Goal: Understand process/instructions: Learn how to perform a task or action

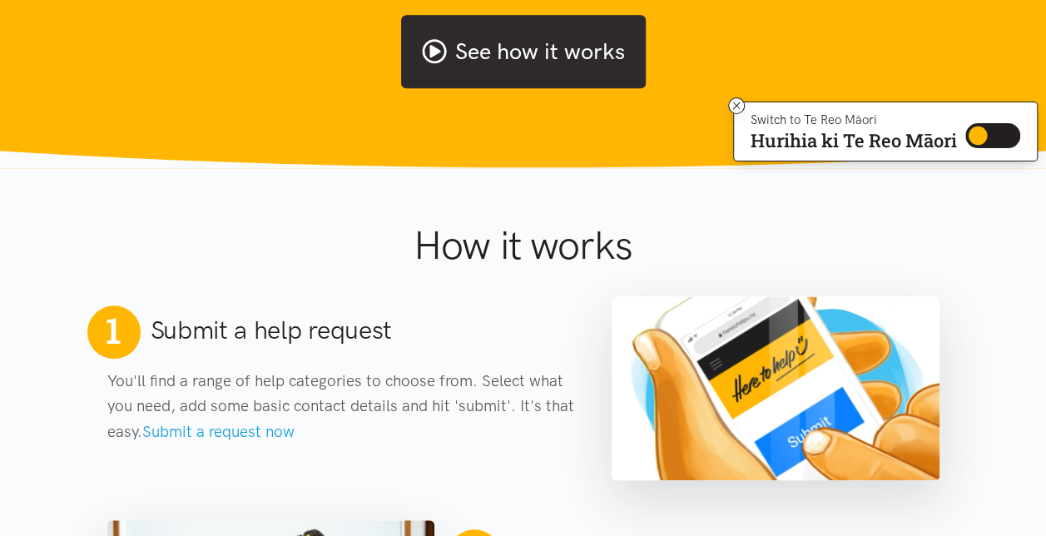
scroll to position [582, 0]
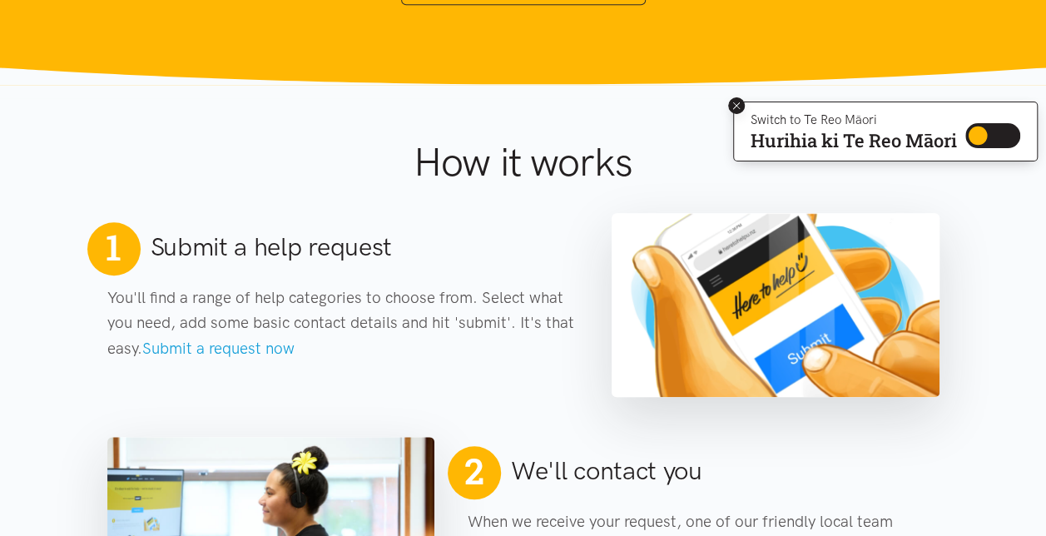
click at [730, 101] on icon at bounding box center [736, 106] width 12 height 12
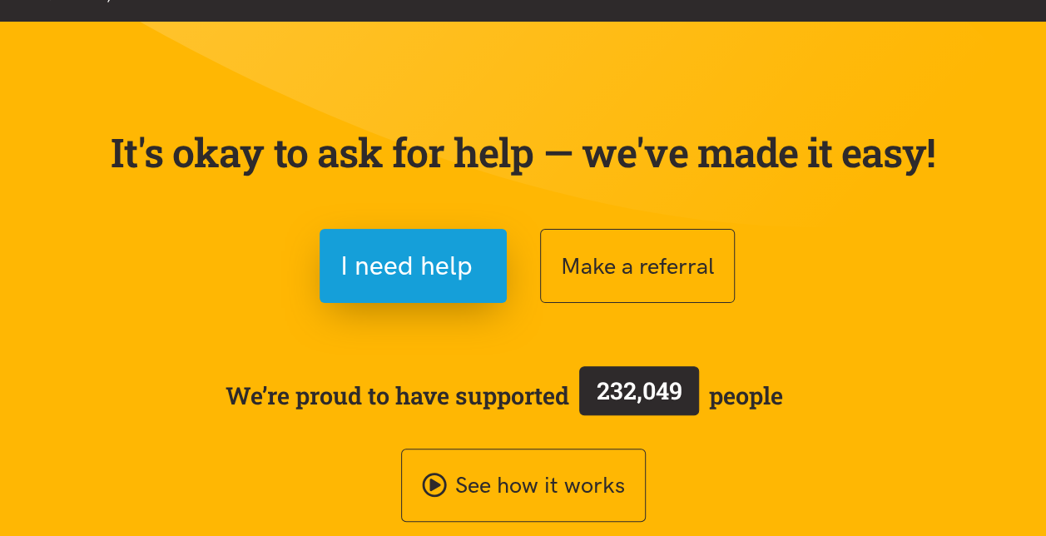
scroll to position [0, 0]
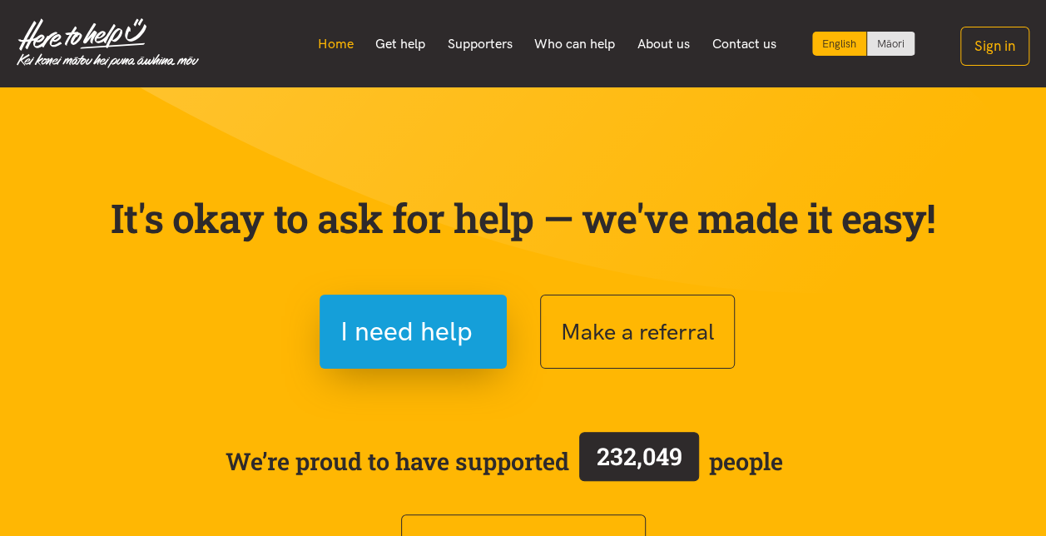
click at [354, 50] on link "Home" at bounding box center [335, 44] width 58 height 35
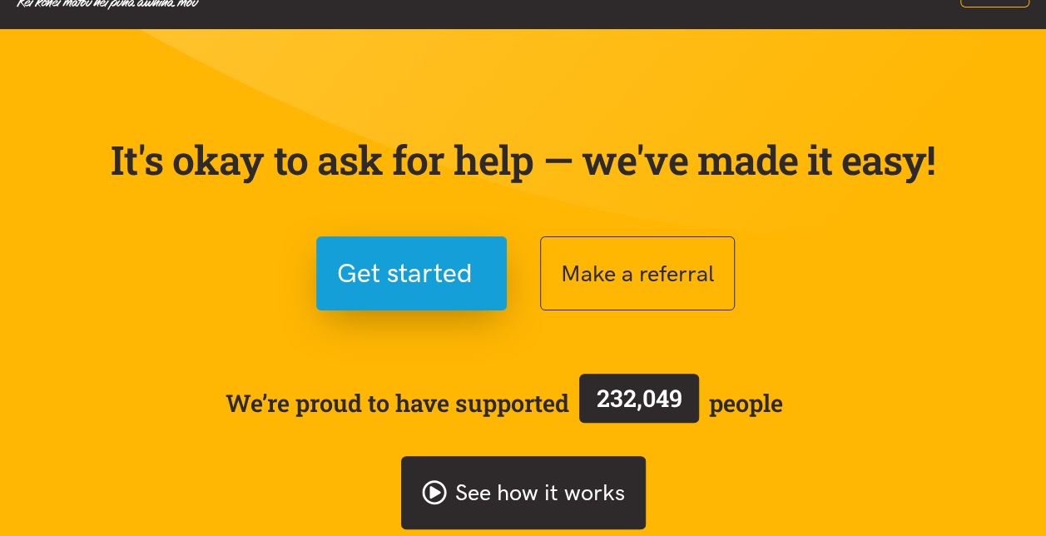
scroll to position [83, 0]
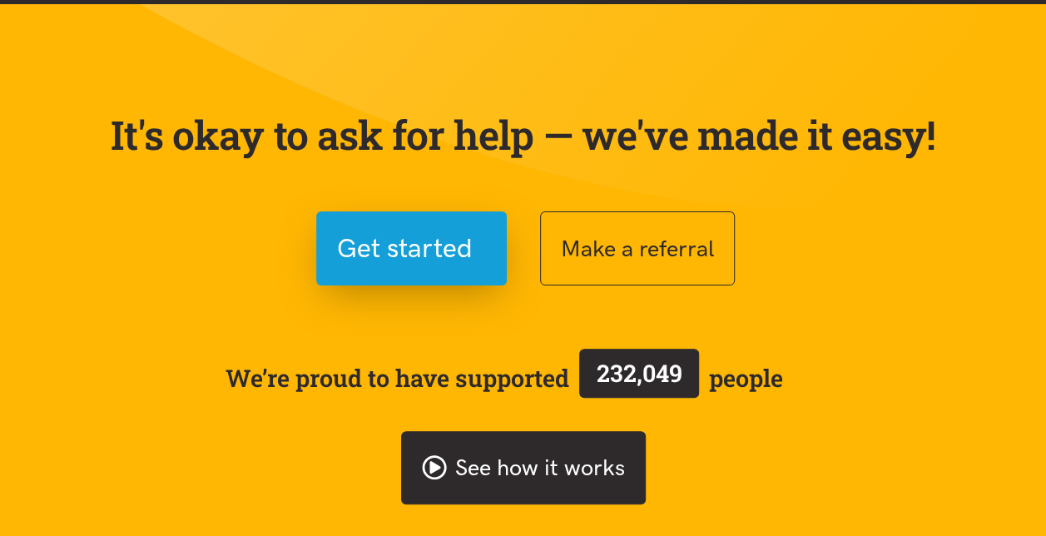
click at [527, 453] on link "See how it works" at bounding box center [523, 468] width 245 height 74
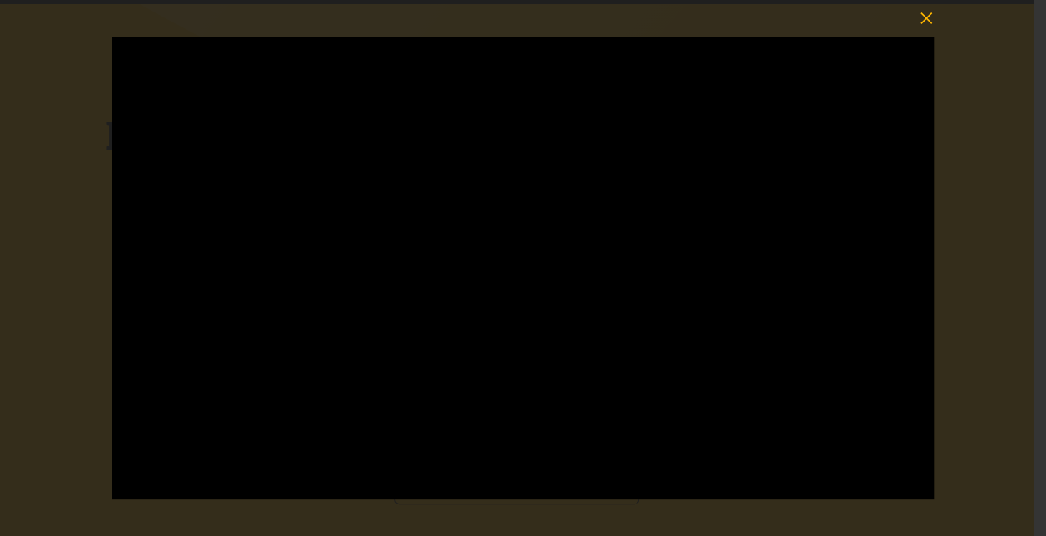
click at [923, 30] on button "button" at bounding box center [926, 18] width 37 height 37
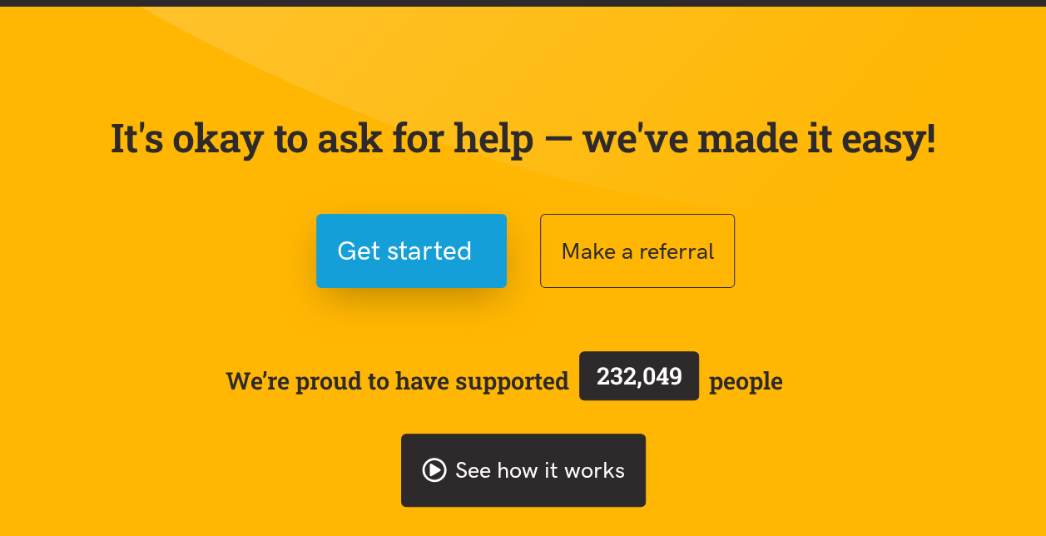
scroll to position [0, 0]
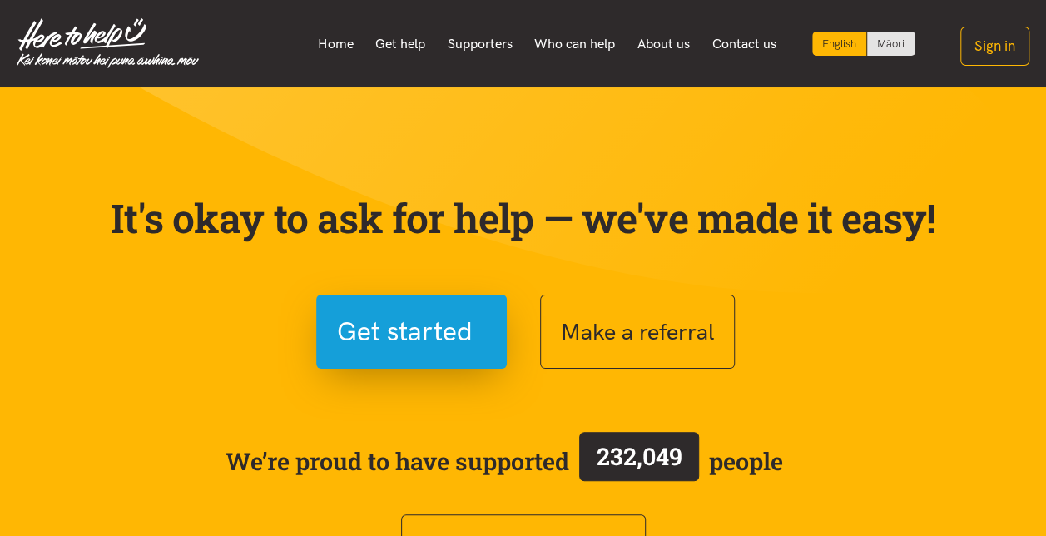
click at [1017, 436] on section "It's okay to ask for help — we've made it easy! Get started Make a referral We’…" at bounding box center [523, 377] width 1046 height 580
click at [1041, 433] on section "It's okay to ask for help — we've made it easy! Get started Make a referral We’…" at bounding box center [523, 377] width 1046 height 580
